Goal: Navigation & Orientation: Understand site structure

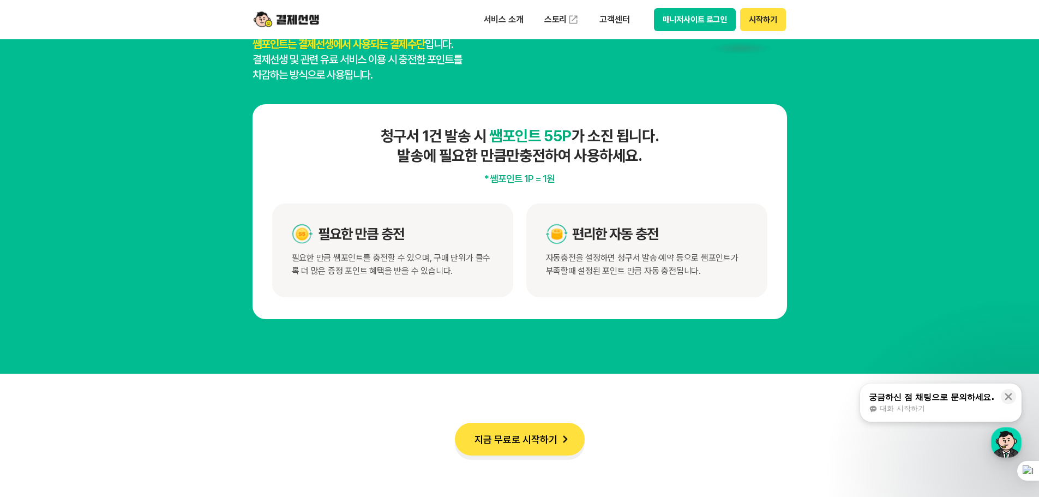
scroll to position [6111, 0]
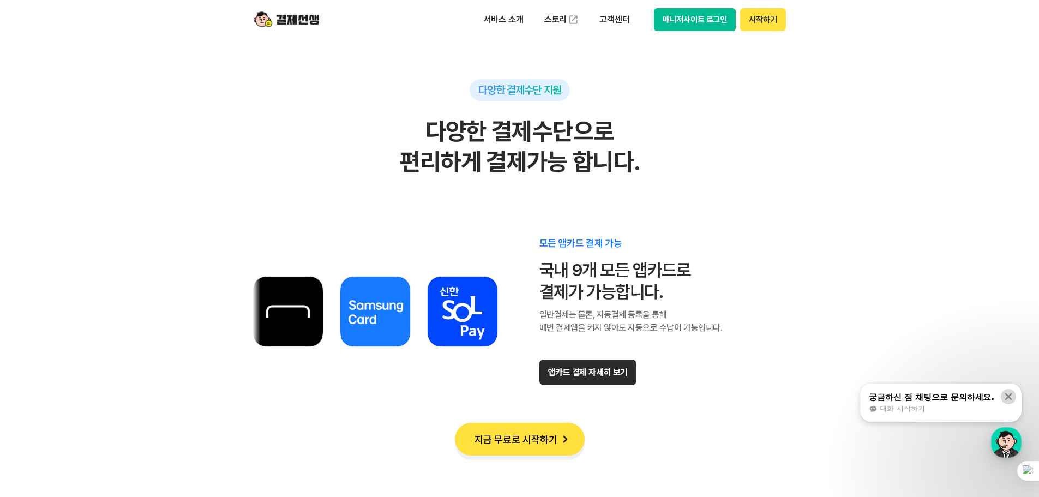
click at [1008, 399] on icon at bounding box center [1008, 396] width 11 height 11
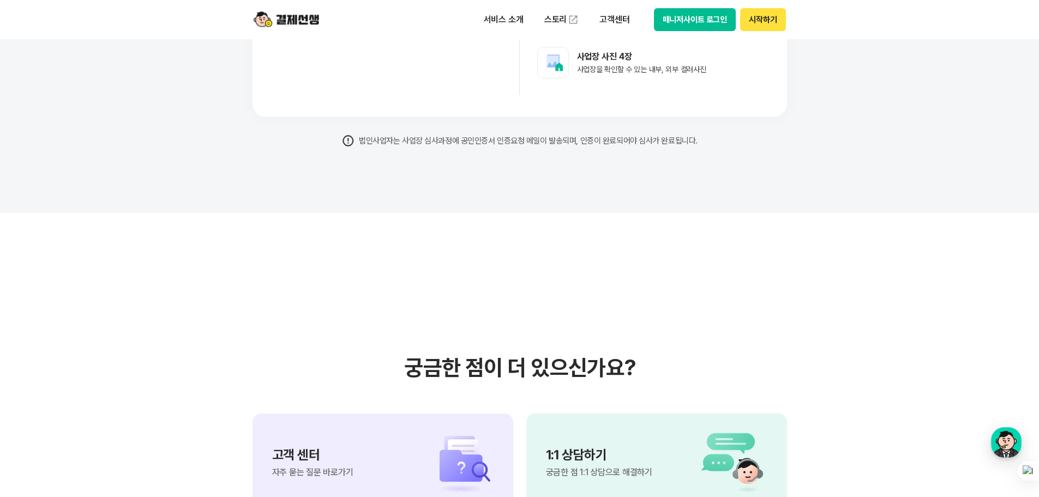
scroll to position [9167, 0]
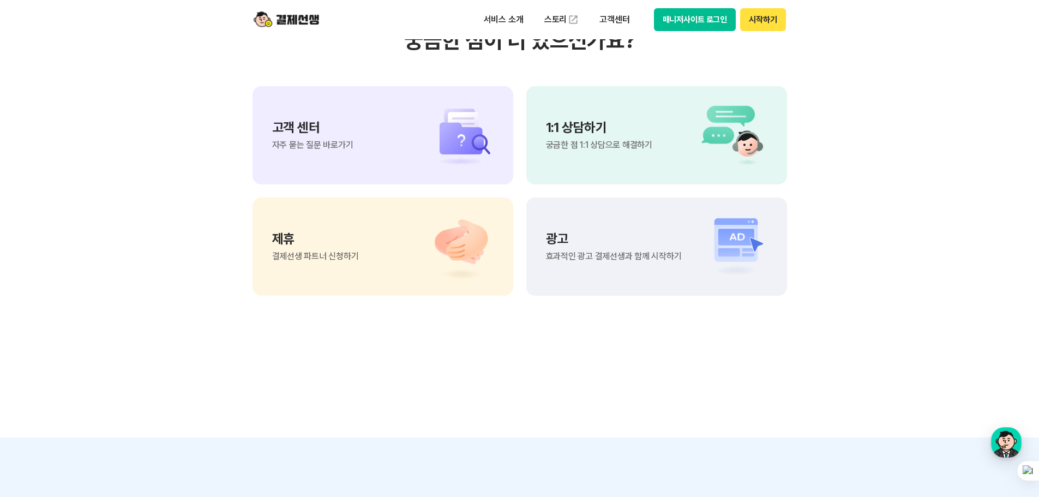
click at [882, 219] on section "궁금한 점이 더 있으신가요? 고객 센터 자주 묻는 질문 바로가기 1:1 상담하기 궁금한 점 1:1 상담으로 해결하기 제휴 결제선생 파트너 신청…" at bounding box center [519, 161] width 1039 height 552
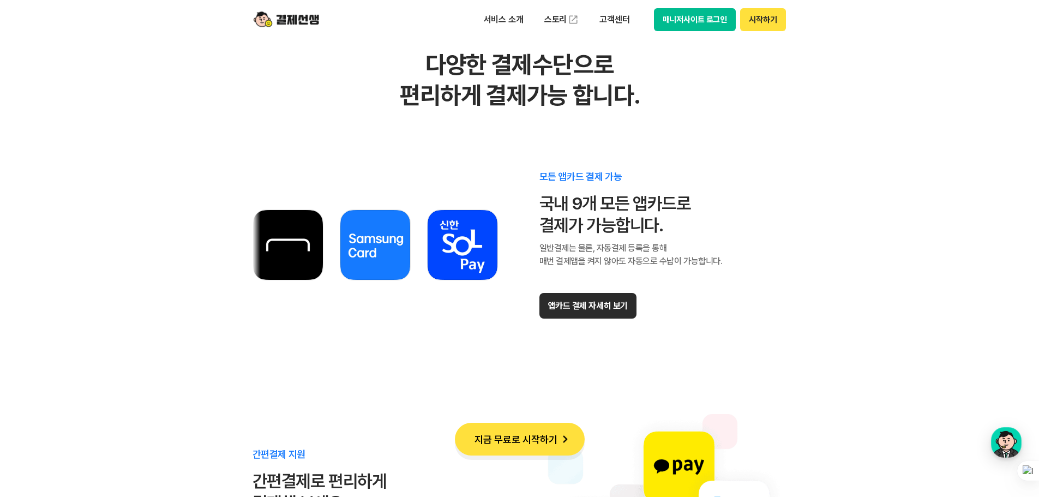
scroll to position [6166, 0]
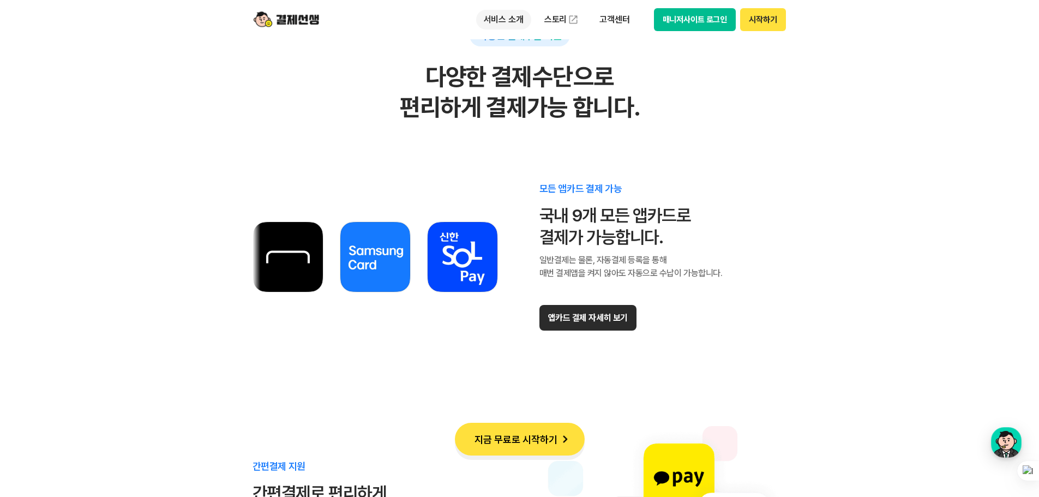
click at [517, 17] on p "서비스 소개" at bounding box center [503, 20] width 55 height 20
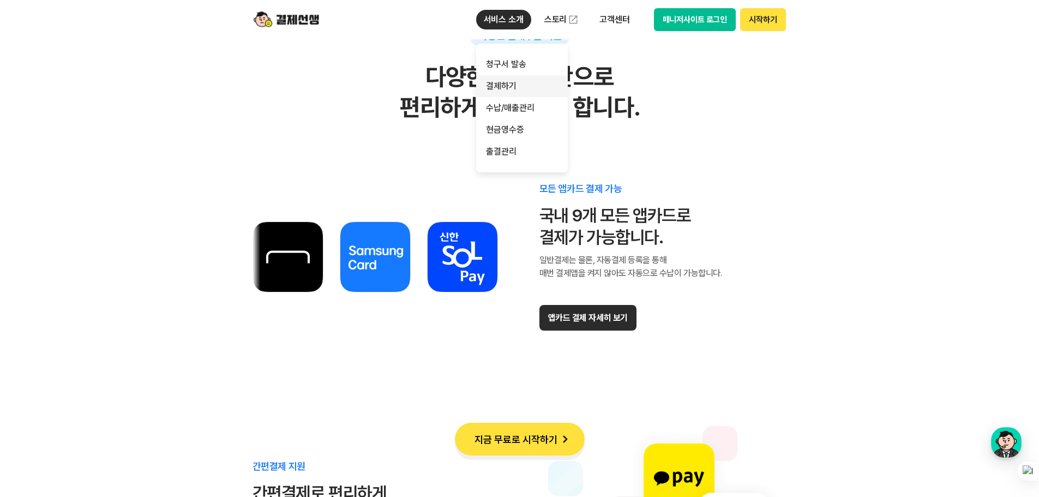
click at [514, 86] on link "결제하기" at bounding box center [522, 86] width 92 height 22
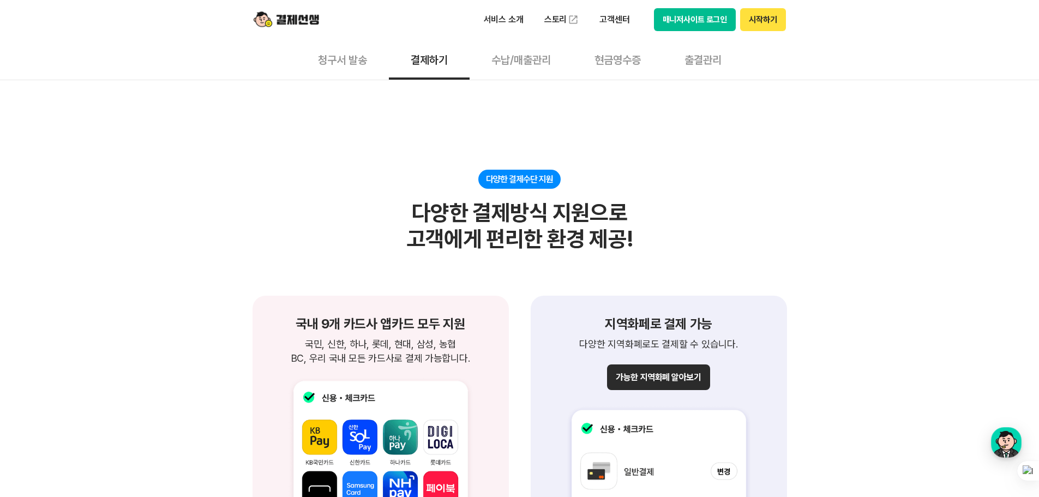
scroll to position [982, 0]
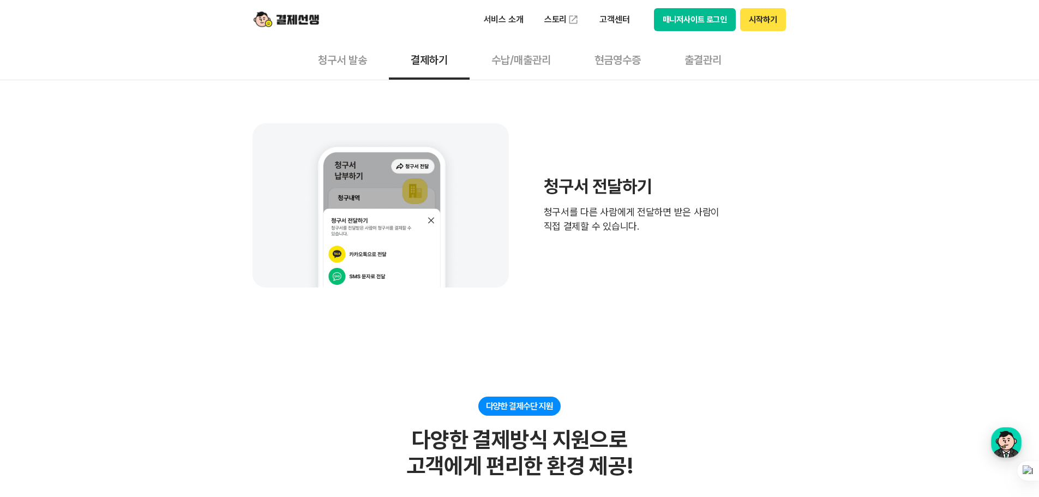
scroll to position [491, 0]
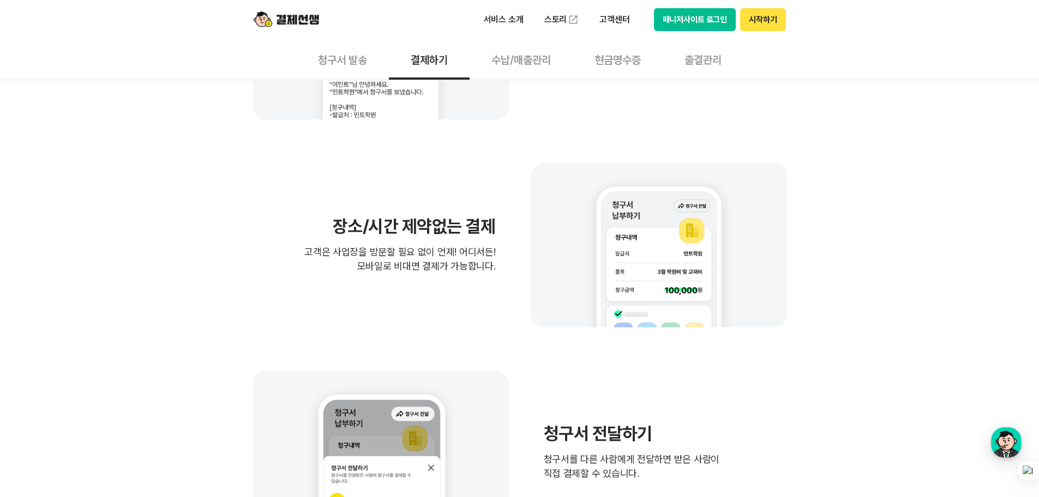
click at [292, 25] on img at bounding box center [286, 19] width 65 height 21
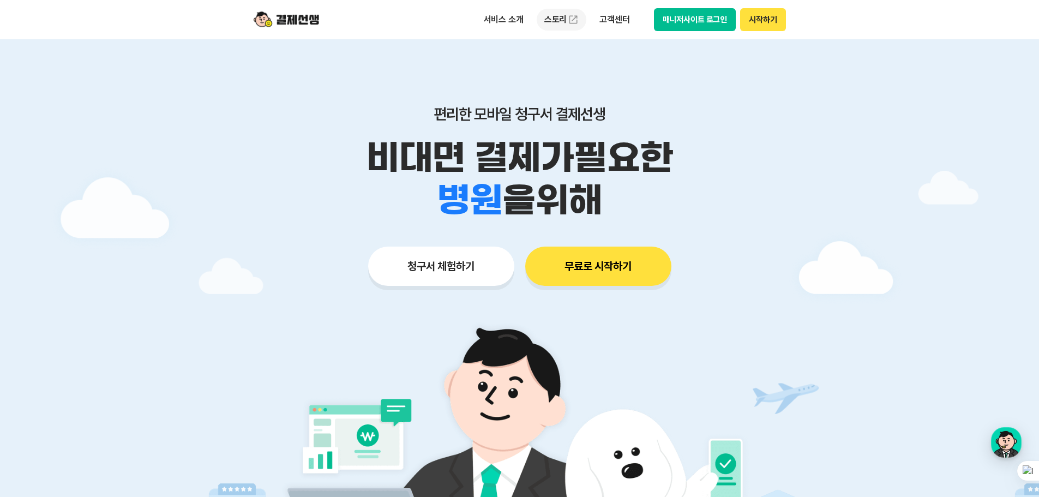
click at [556, 19] on link "스토리" at bounding box center [562, 20] width 50 height 22
